Goal: Navigation & Orientation: Find specific page/section

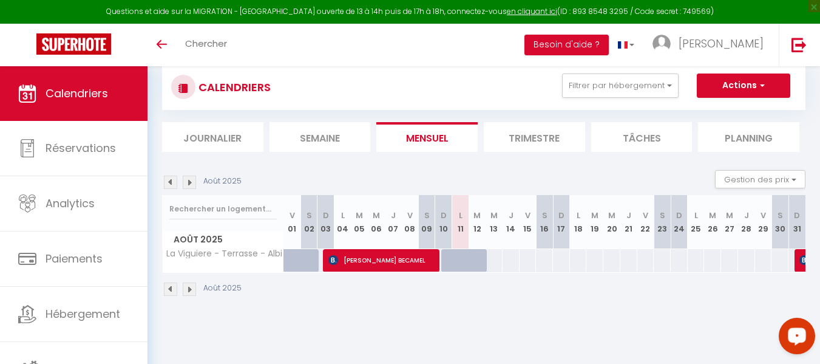
scroll to position [23, 0]
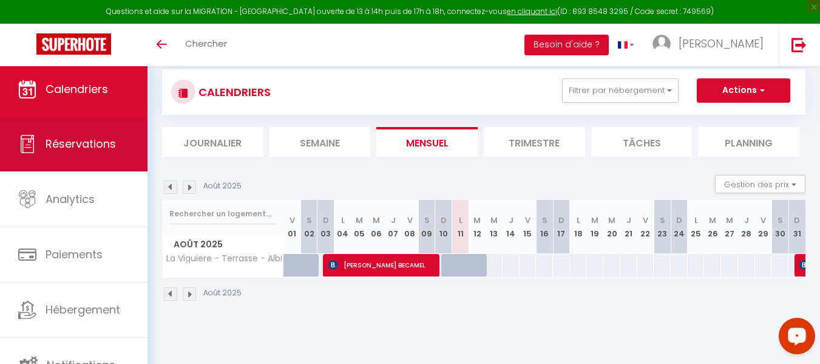
click at [87, 154] on link "Réservations" at bounding box center [74, 144] width 148 height 55
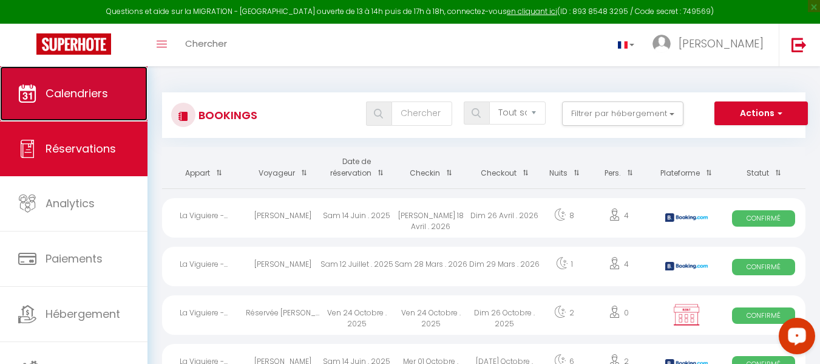
click at [72, 101] on link "Calendriers" at bounding box center [74, 93] width 148 height 55
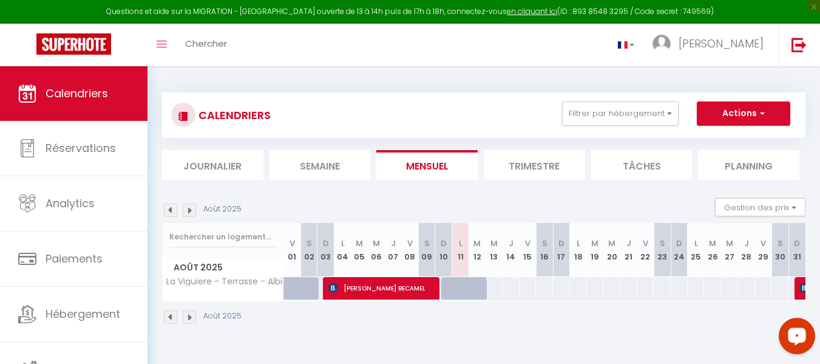
click at [191, 205] on img at bounding box center [189, 209] width 13 height 13
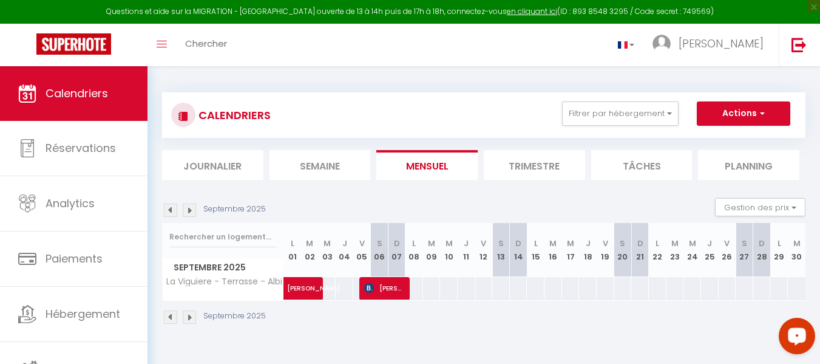
click at [189, 212] on img at bounding box center [189, 209] width 13 height 13
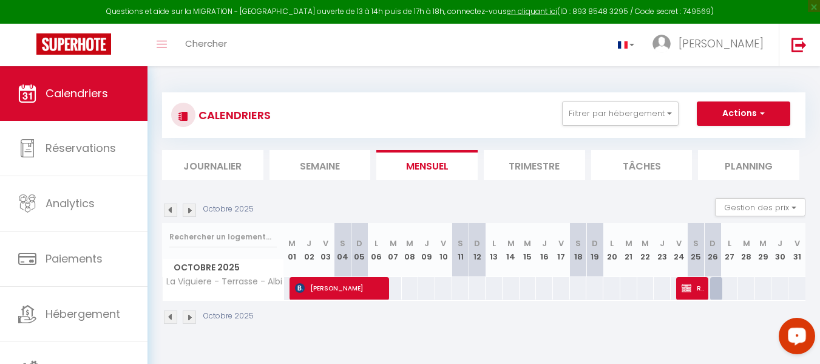
click at [188, 209] on img at bounding box center [189, 209] width 13 height 13
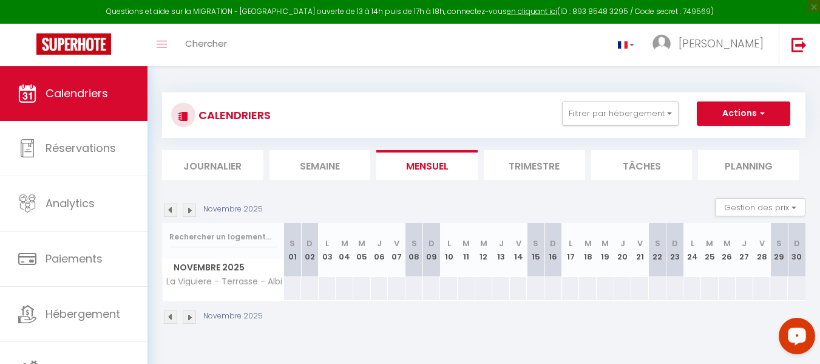
click at [188, 209] on img at bounding box center [189, 209] width 13 height 13
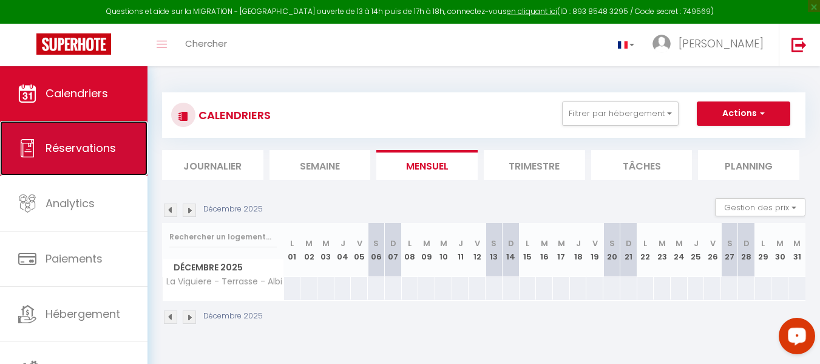
click at [44, 141] on link "Réservations" at bounding box center [74, 148] width 148 height 55
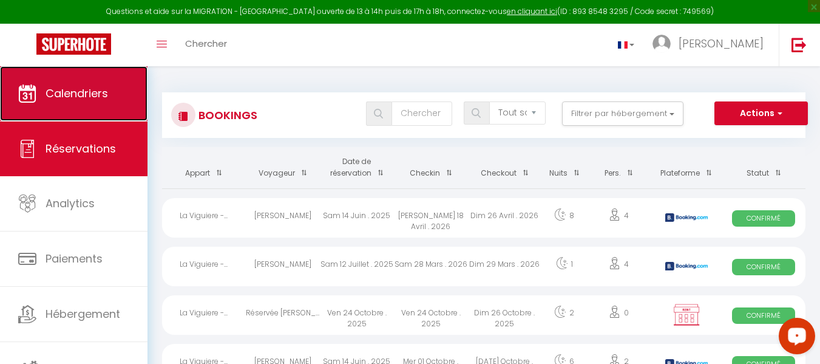
click at [91, 86] on span "Calendriers" at bounding box center [77, 93] width 63 height 15
